Goal: Task Accomplishment & Management: Manage account settings

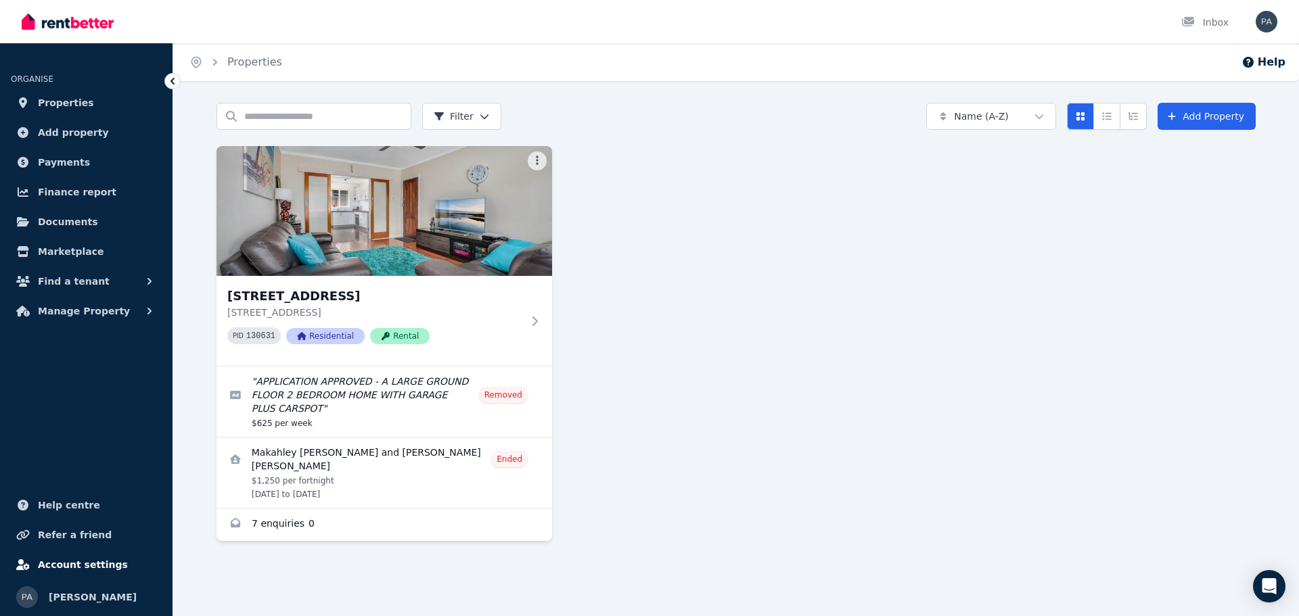
click at [76, 571] on span "Account settings" at bounding box center [83, 565] width 90 height 16
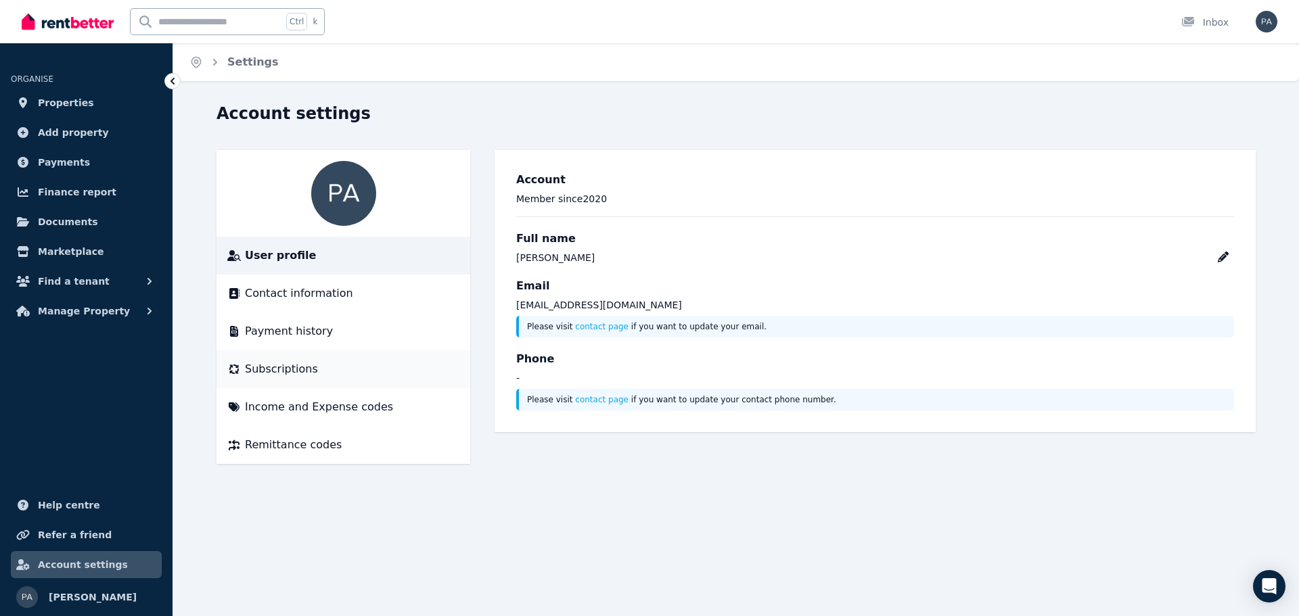
click at [266, 371] on span "Subscriptions" at bounding box center [281, 369] width 73 height 16
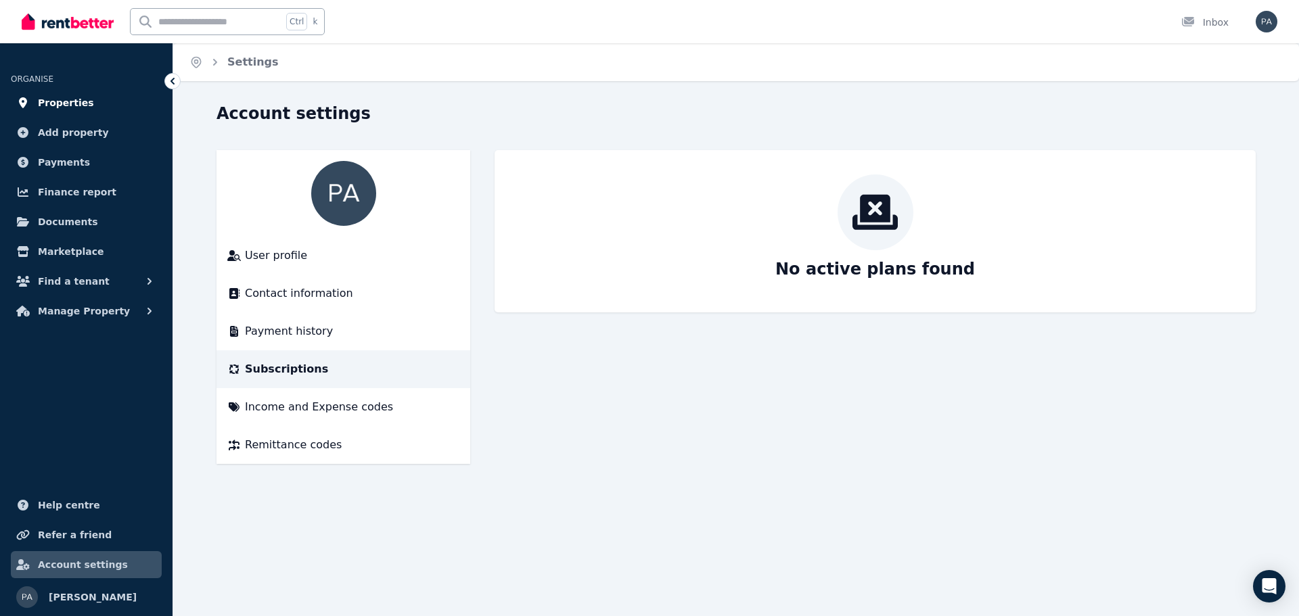
click at [72, 99] on span "Properties" at bounding box center [66, 103] width 56 height 16
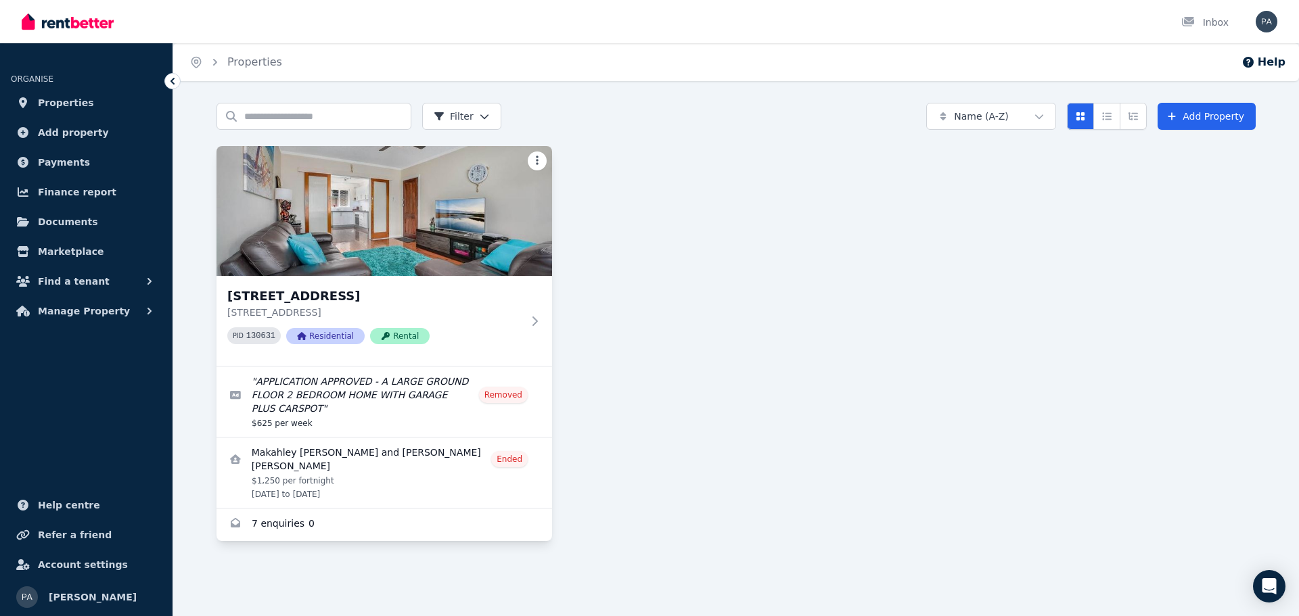
click at [532, 166] on html "Open main menu Inbox Open user menu ORGANISE Properties Add property Payments F…" at bounding box center [649, 308] width 1299 height 616
click at [700, 330] on html "Open main menu Inbox Open user menu ORGANISE Properties Add property Payments F…" at bounding box center [649, 308] width 1299 height 616
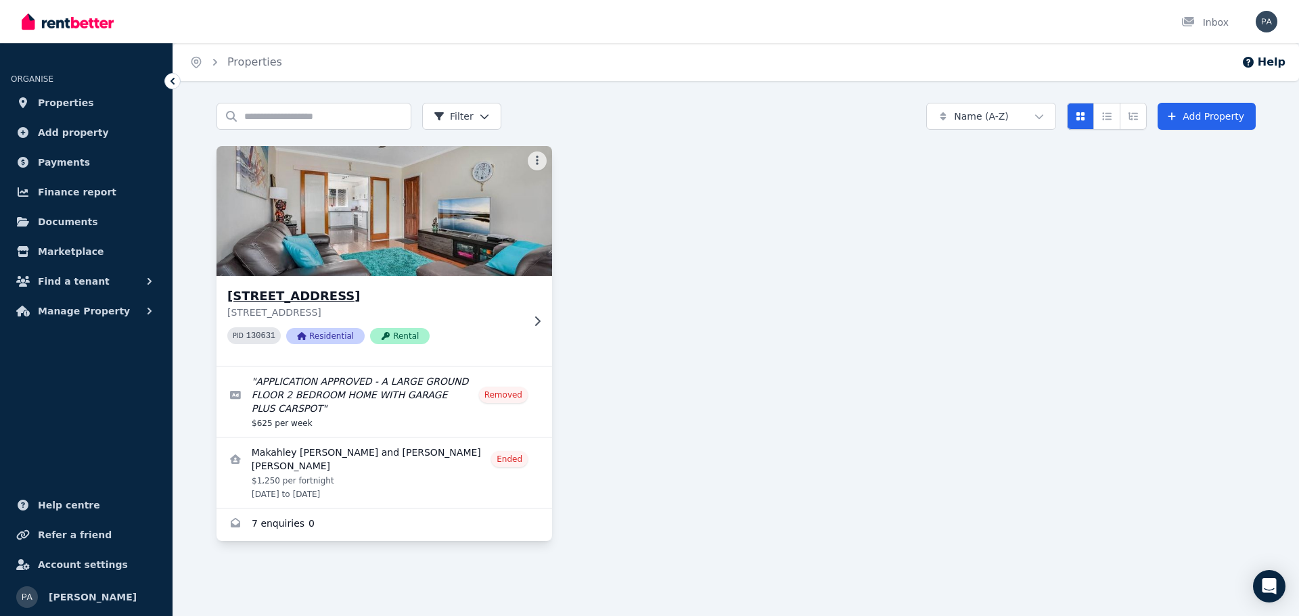
click at [337, 241] on img at bounding box center [384, 211] width 352 height 137
